Goal: Task Accomplishment & Management: Manage account settings

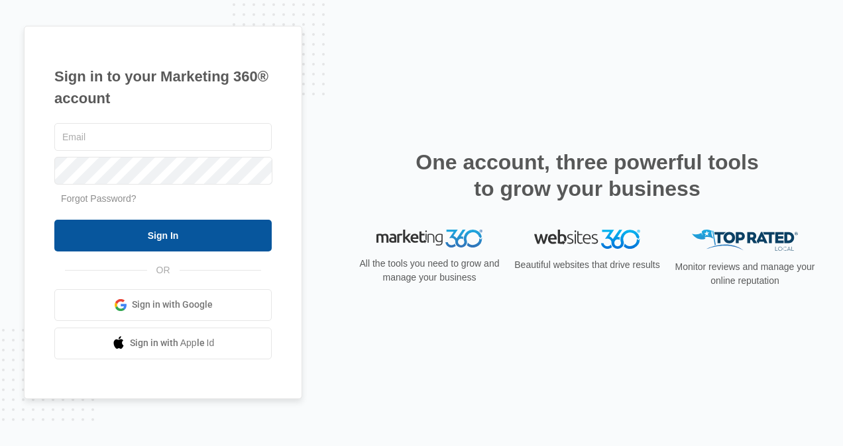
type input "[DOMAIN_NAME][EMAIL_ADDRESS][DOMAIN_NAME]"
click at [200, 231] on input "Sign In" at bounding box center [162, 236] width 217 height 32
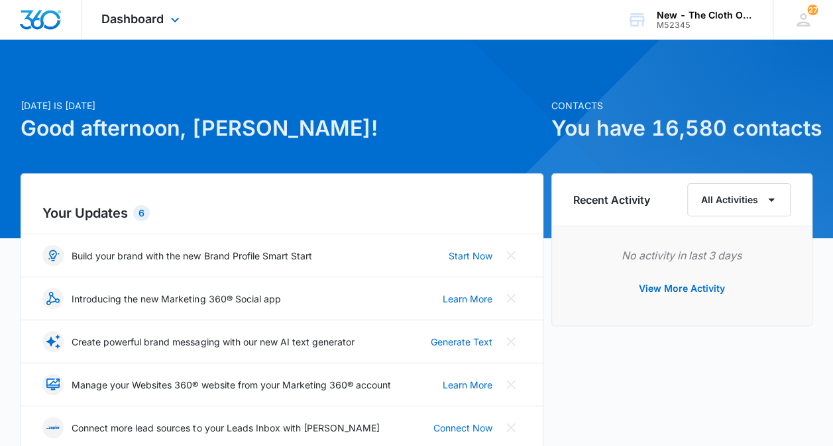
drag, startPoint x: 140, startPoint y: 7, endPoint x: 151, endPoint y: 1, distance: 11.8
click at [151, 1] on div "Dashboard Apps Reputation CRM Email Social Ads Intelligence Brand Settings" at bounding box center [141, 19] width 121 height 39
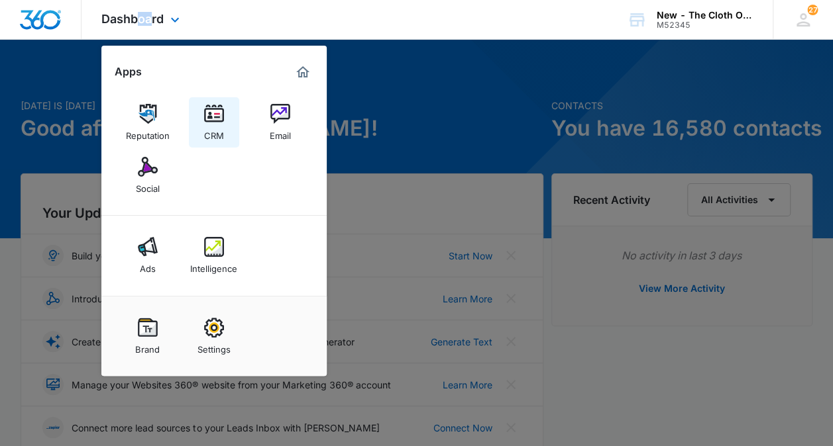
drag, startPoint x: 151, startPoint y: 1, endPoint x: 217, endPoint y: 126, distance: 141.1
click at [217, 126] on div "CRM" at bounding box center [214, 132] width 20 height 17
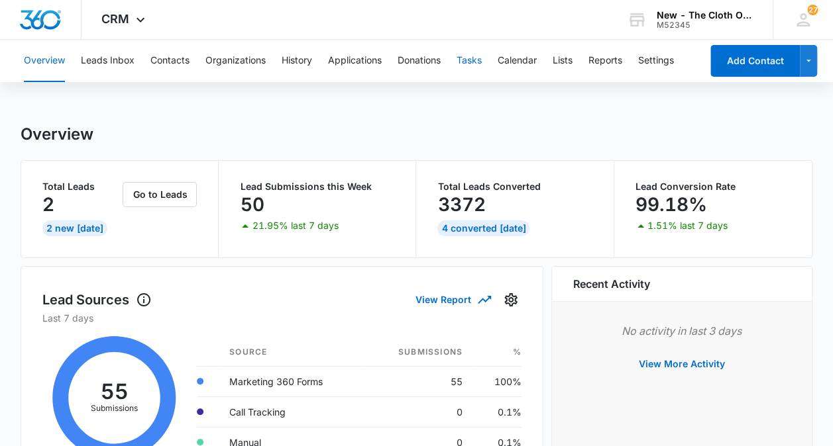
click at [472, 62] on button "Tasks" at bounding box center [468, 61] width 25 height 42
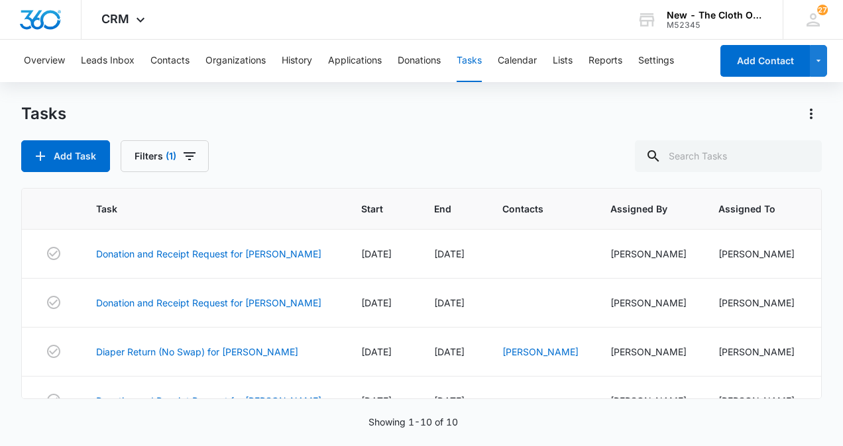
click at [472, 62] on button "Tasks" at bounding box center [468, 61] width 25 height 42
click at [244, 353] on link "Diaper Return (No Swap) for CHRISTINA DEMPSEY" at bounding box center [197, 352] width 202 height 14
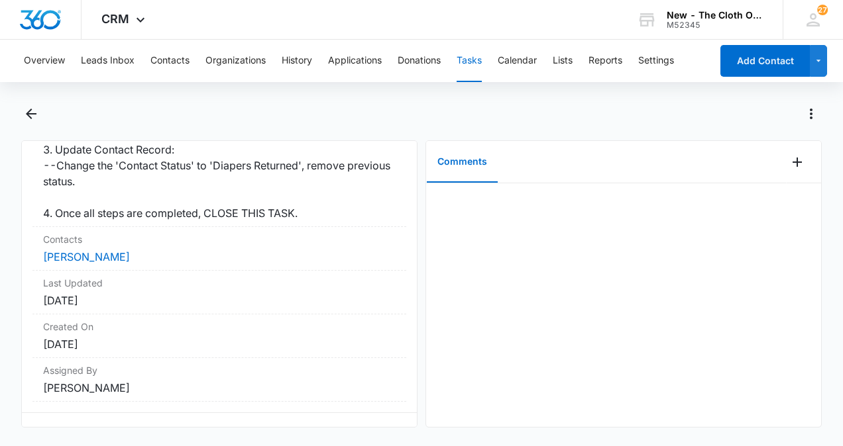
scroll to position [574, 0]
click at [54, 266] on link "Christina Dempsey" at bounding box center [86, 258] width 87 height 13
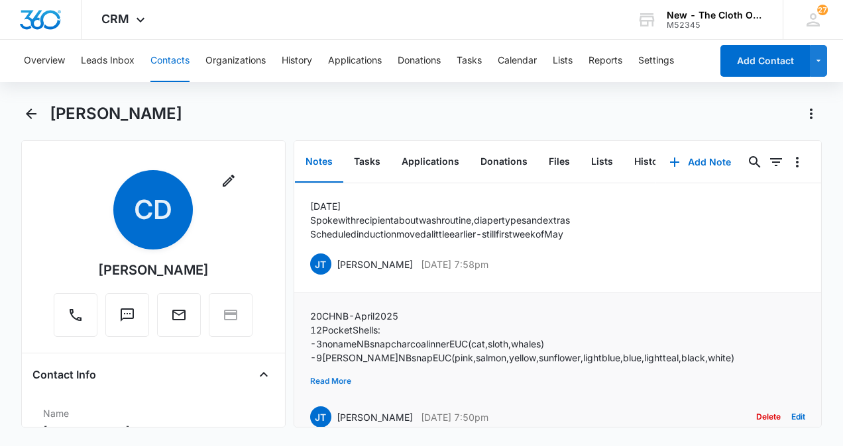
click at [335, 374] on button "Read More" at bounding box center [330, 381] width 41 height 25
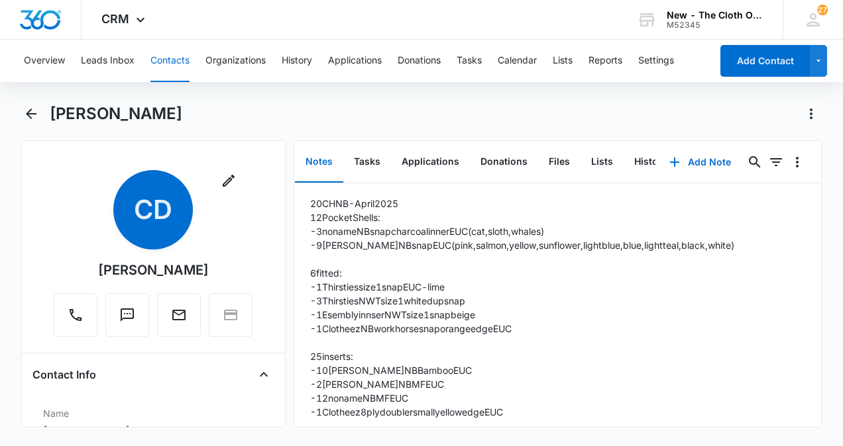
scroll to position [123, 0]
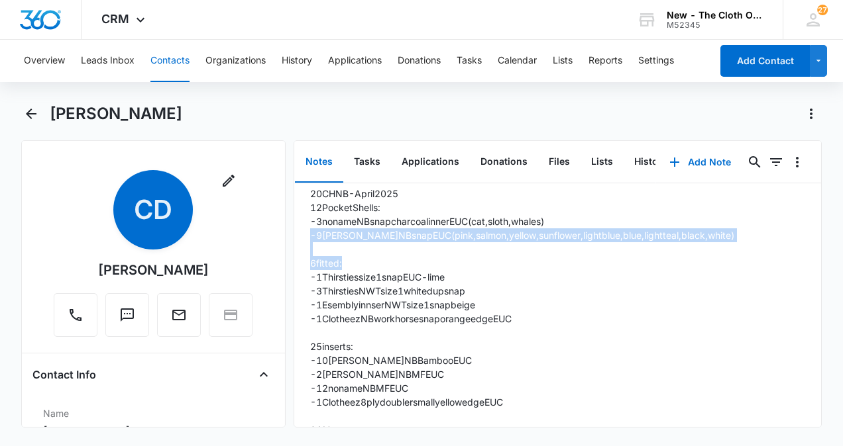
click at [821, 257] on div "Notes Tasks Applications Donations Files Lists History Add Note 0 0 4/8/25 Spok…" at bounding box center [557, 283] width 529 height 287
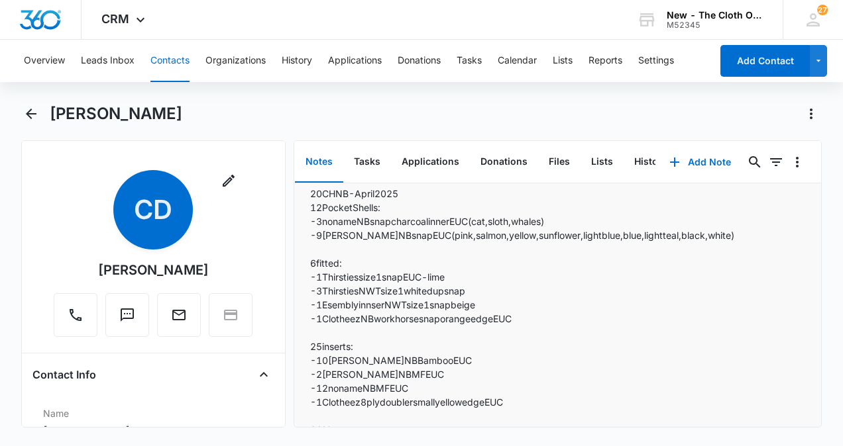
drag, startPoint x: 821, startPoint y: 257, endPoint x: 705, endPoint y: 281, distance: 118.3
click at [705, 281] on p "-1 Thirsties size 1 snap EUC - lime" at bounding box center [522, 277] width 424 height 14
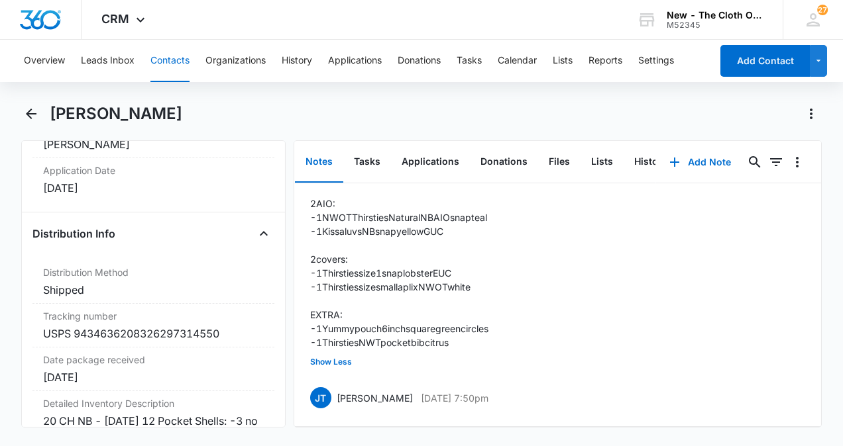
scroll to position [3219, 0]
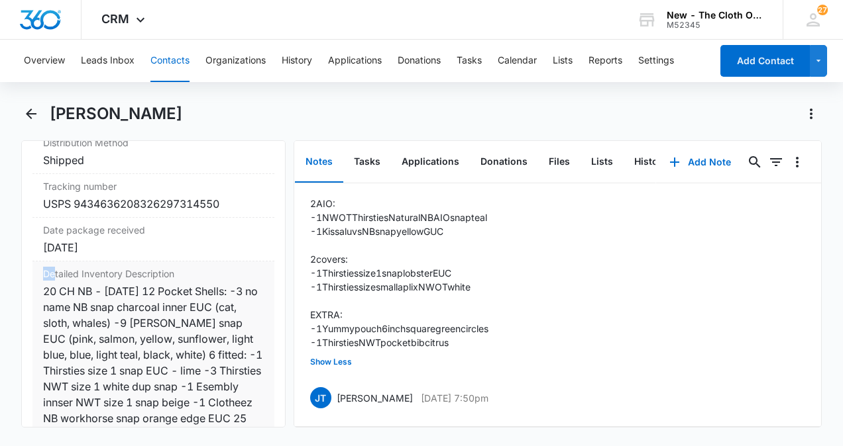
drag, startPoint x: 46, startPoint y: 309, endPoint x: 60, endPoint y: 313, distance: 14.5
click at [60, 313] on div "Detailed Inventory Description Cancel Save Changes 20 CH NB - April 2025 12 Poc…" at bounding box center [153, 427] width 242 height 330
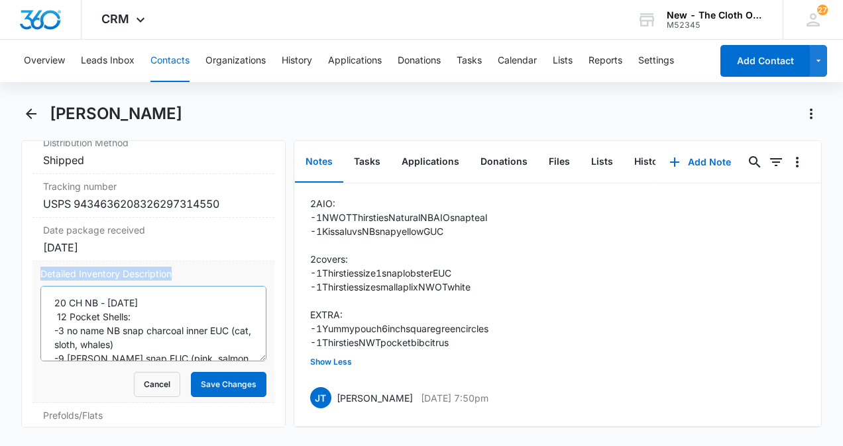
drag, startPoint x: 60, startPoint y: 313, endPoint x: 59, endPoint y: 329, distance: 15.9
click at [59, 329] on textarea "20 CH NB - April 2025 12 Pocket Shells: -3 no name NB snap charcoal inner EUC (…" at bounding box center [153, 324] width 226 height 76
click at [54, 333] on textarea "20 CH NB - April 2025 12 Pocket Shells: -3 no name NB snap charcoal inner EUC (…" at bounding box center [153, 324] width 226 height 76
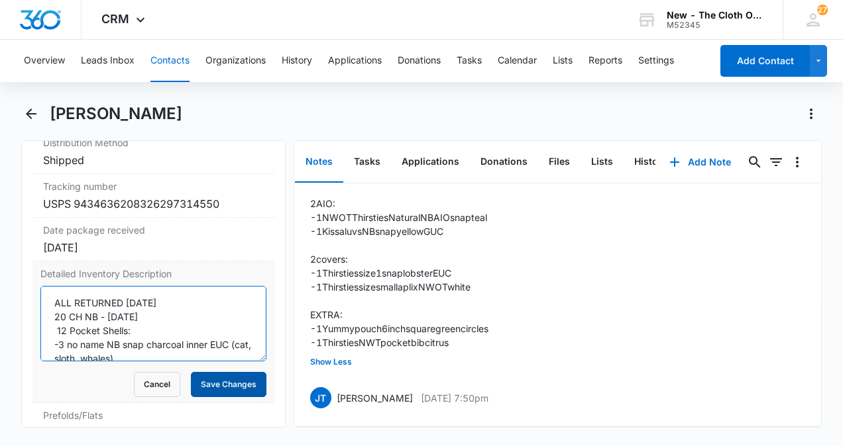
type textarea "ALL RETURNED AUG 2025 20 CH NB - April 2025 12 Pocket Shells: -3 no name NB sna…"
click at [197, 397] on button "Save Changes" at bounding box center [229, 384] width 76 height 25
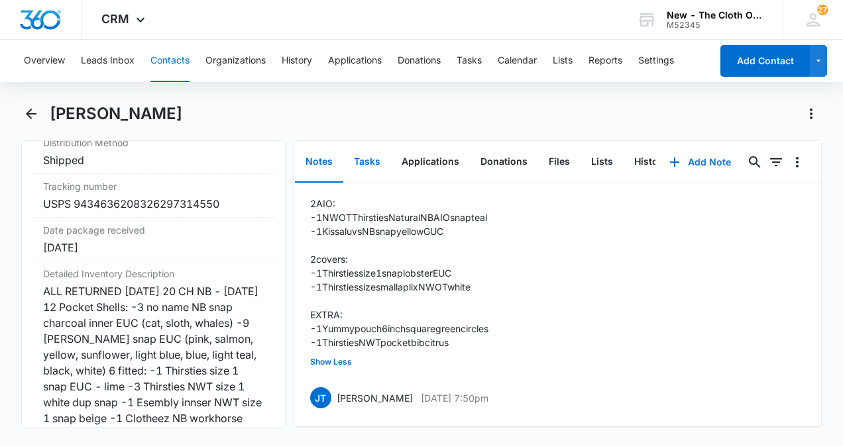
click at [363, 160] on button "Tasks" at bounding box center [367, 162] width 48 height 41
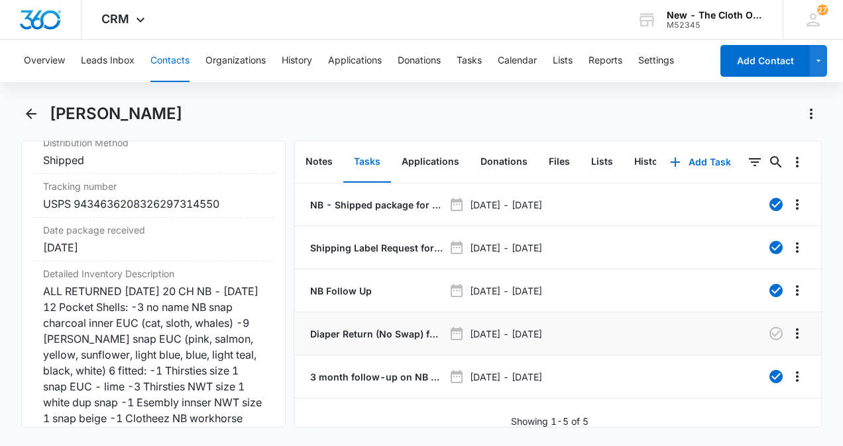
click at [374, 329] on p "Diaper Return (No Swap) for CHRISTINA DEMPSEY" at bounding box center [375, 334] width 136 height 14
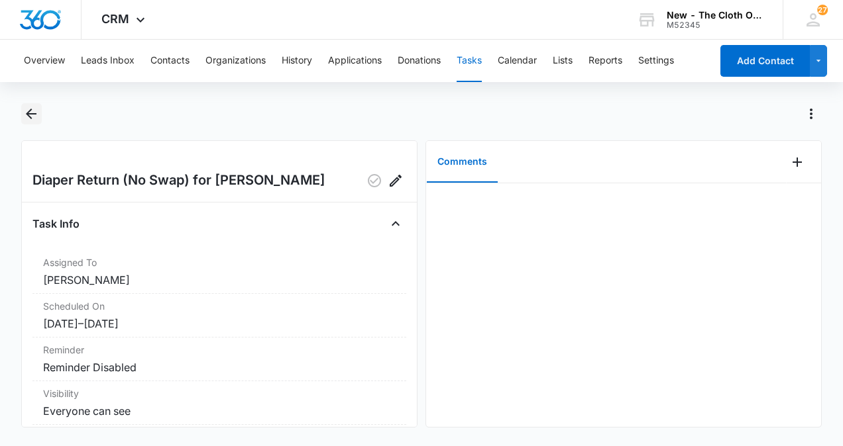
click at [40, 121] on button "Back" at bounding box center [31, 113] width 21 height 21
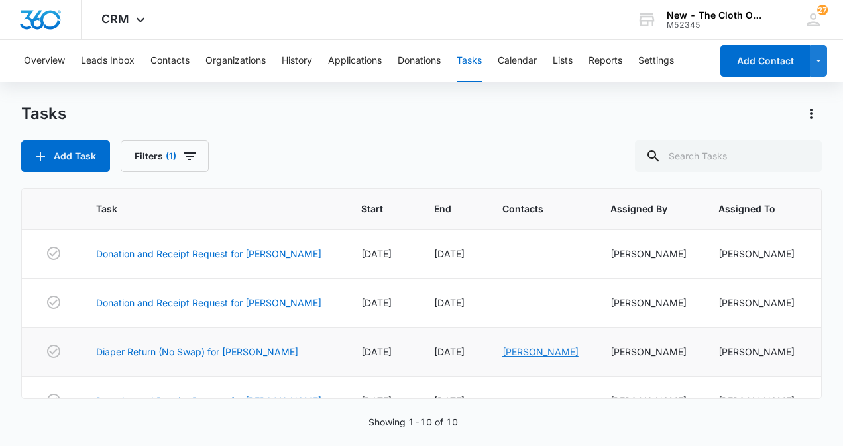
click at [538, 346] on link "Christina Dempsey" at bounding box center [540, 351] width 76 height 11
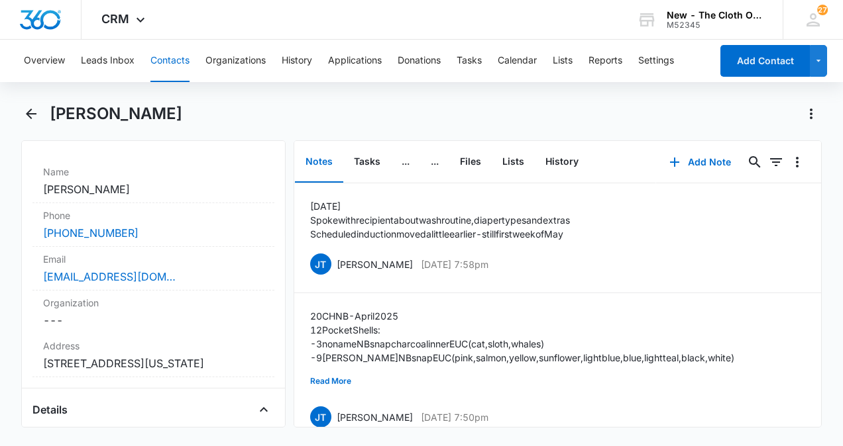
scroll to position [484, 0]
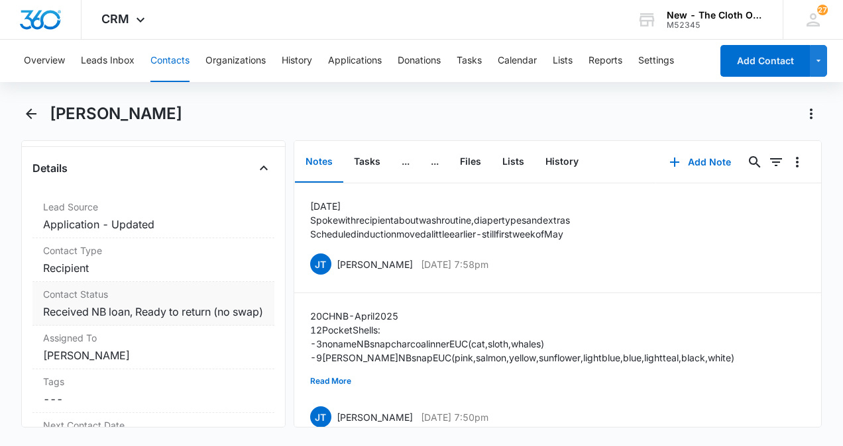
click at [119, 320] on dd "Cancel Save Changes Received NB loan, Ready to return (no swap)" at bounding box center [153, 312] width 221 height 16
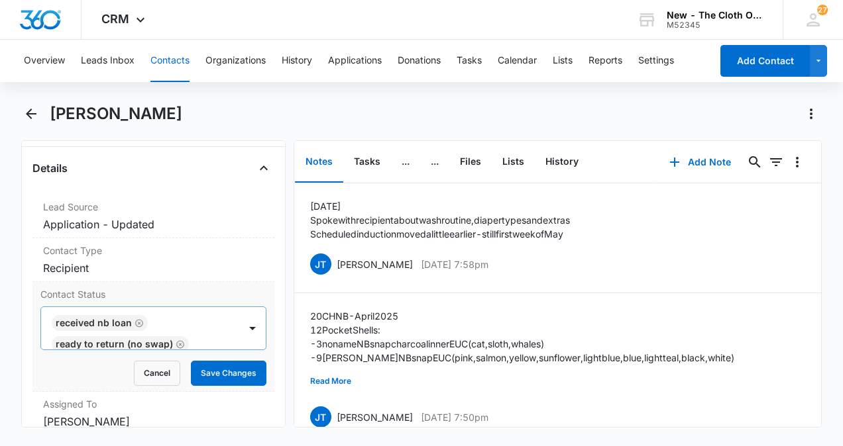
click at [136, 329] on icon "Remove Received NB loan" at bounding box center [138, 324] width 9 height 10
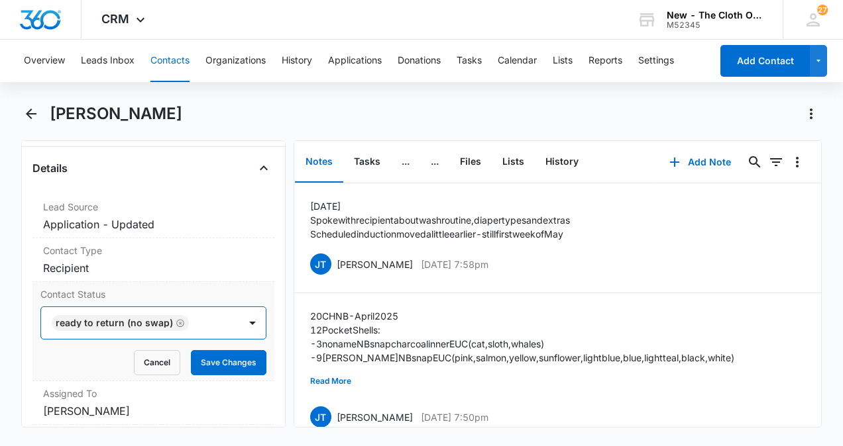
click at [136, 328] on div "Ready to return (no swap)" at bounding box center [114, 323] width 117 height 9
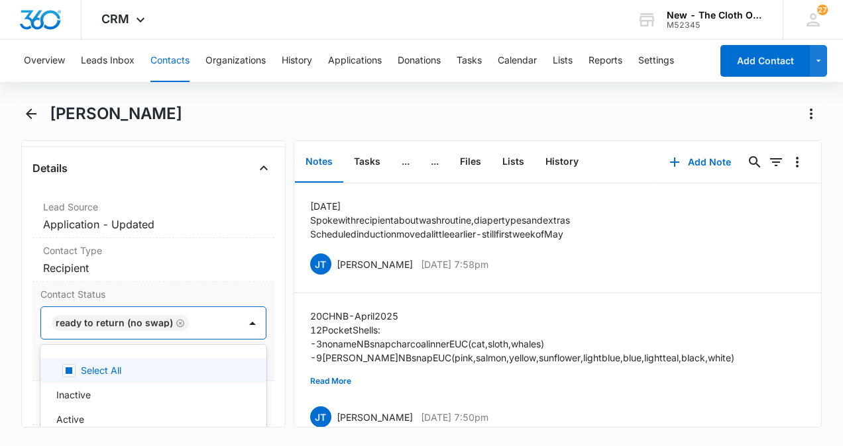
click at [178, 327] on icon "Remove Ready to return (no swap)" at bounding box center [180, 323] width 8 height 8
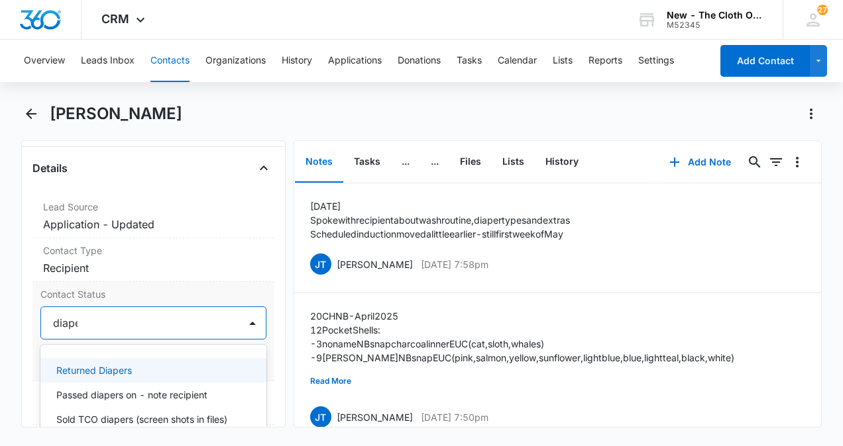
type input "diaper"
click at [127, 378] on p "Returned Diapers" at bounding box center [94, 371] width 76 height 14
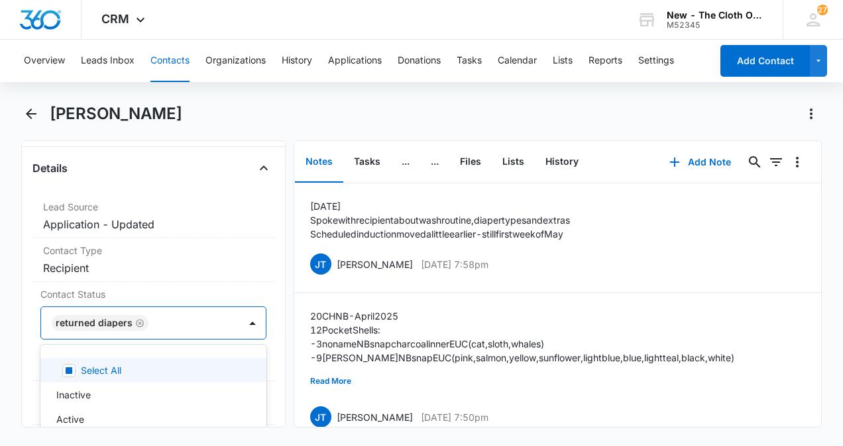
click at [269, 336] on div "Remove CD Christina Dempsey Contact Info Name Cancel Save Changes Christina Dem…" at bounding box center [153, 283] width 264 height 287
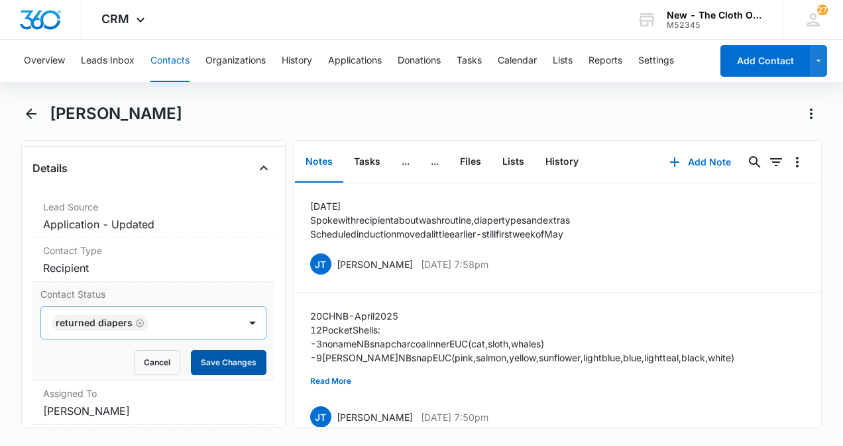
click at [233, 370] on button "Save Changes" at bounding box center [229, 362] width 76 height 25
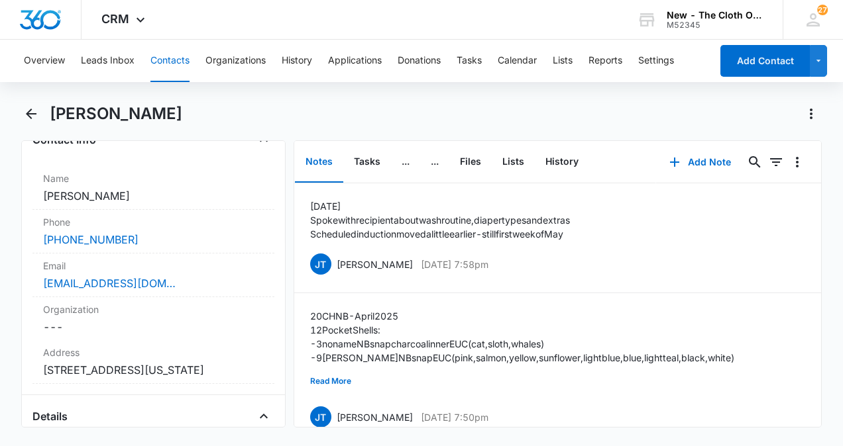
scroll to position [284, 0]
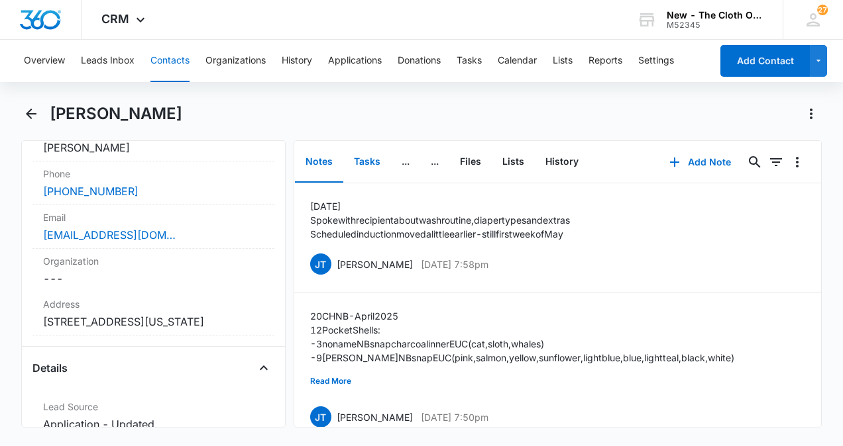
click at [366, 161] on button "Tasks" at bounding box center [367, 162] width 48 height 41
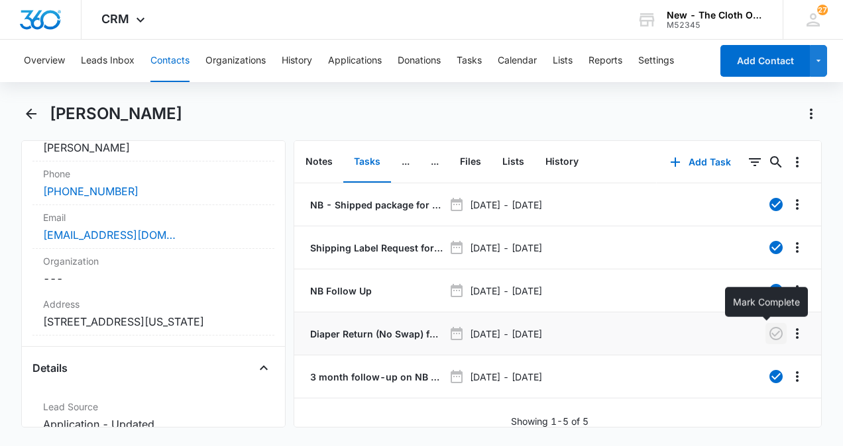
click at [768, 338] on icon "button" at bounding box center [776, 334] width 16 height 16
click at [30, 113] on icon "Back" at bounding box center [31, 114] width 16 height 16
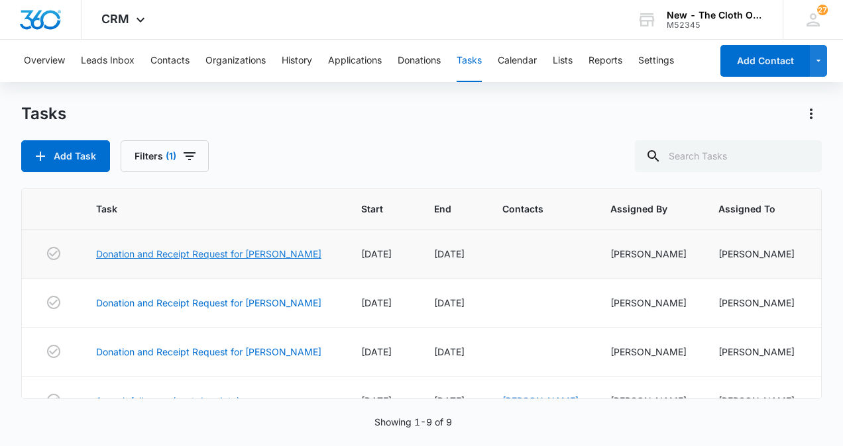
click at [279, 254] on link "Donation and Receipt Request for [PERSON_NAME]" at bounding box center [208, 254] width 225 height 14
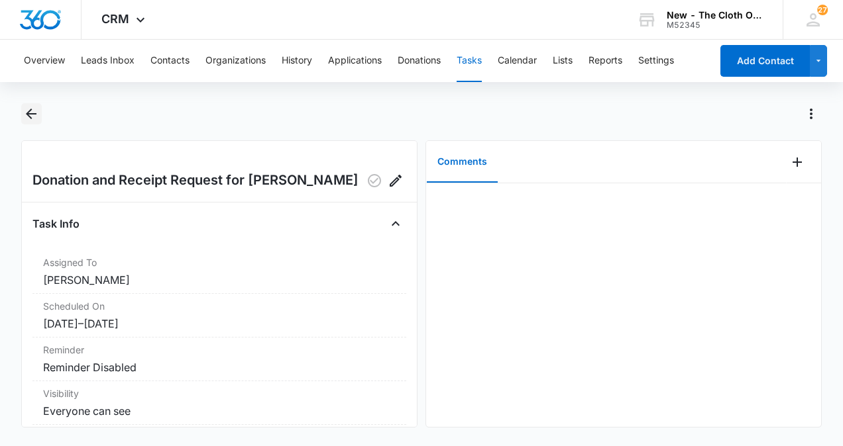
click at [27, 113] on icon "Back" at bounding box center [31, 114] width 11 height 11
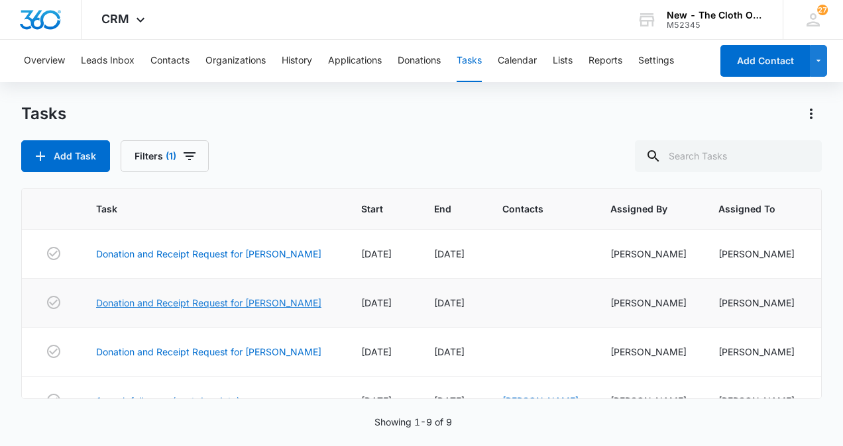
click at [272, 301] on link "Donation and Receipt Request for [PERSON_NAME]" at bounding box center [208, 303] width 225 height 14
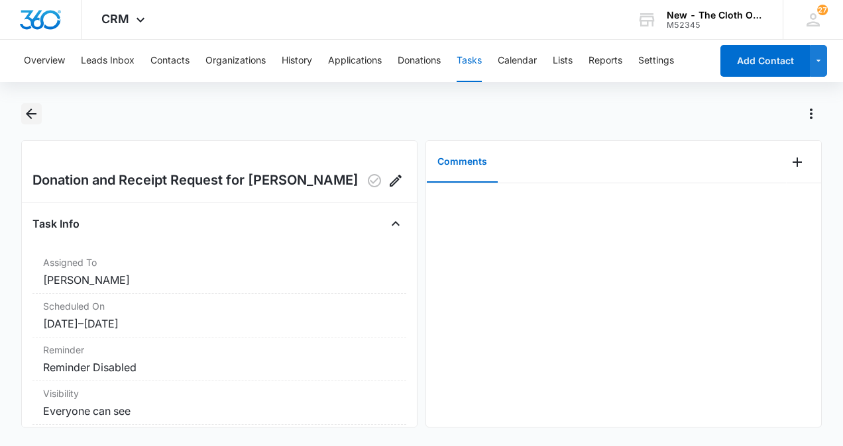
click at [29, 112] on icon "Back" at bounding box center [31, 114] width 11 height 11
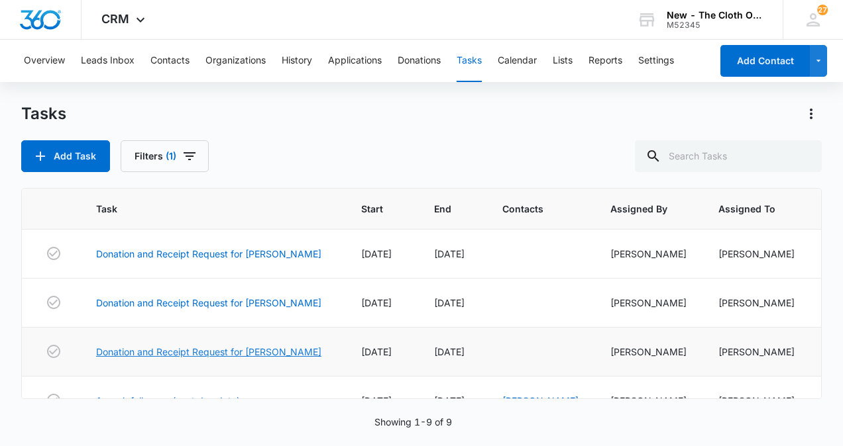
click at [246, 347] on link "Donation and Receipt Request for [PERSON_NAME]" at bounding box center [208, 352] width 225 height 14
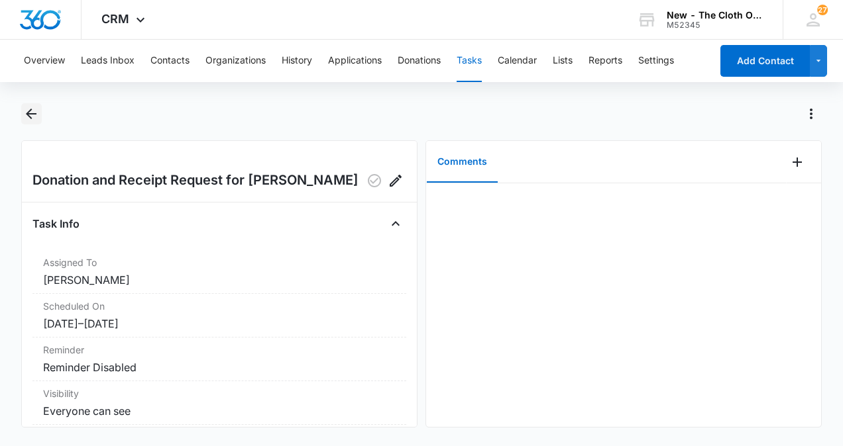
click at [32, 112] on icon "Back" at bounding box center [31, 114] width 16 height 16
